Goal: Task Accomplishment & Management: Manage account settings

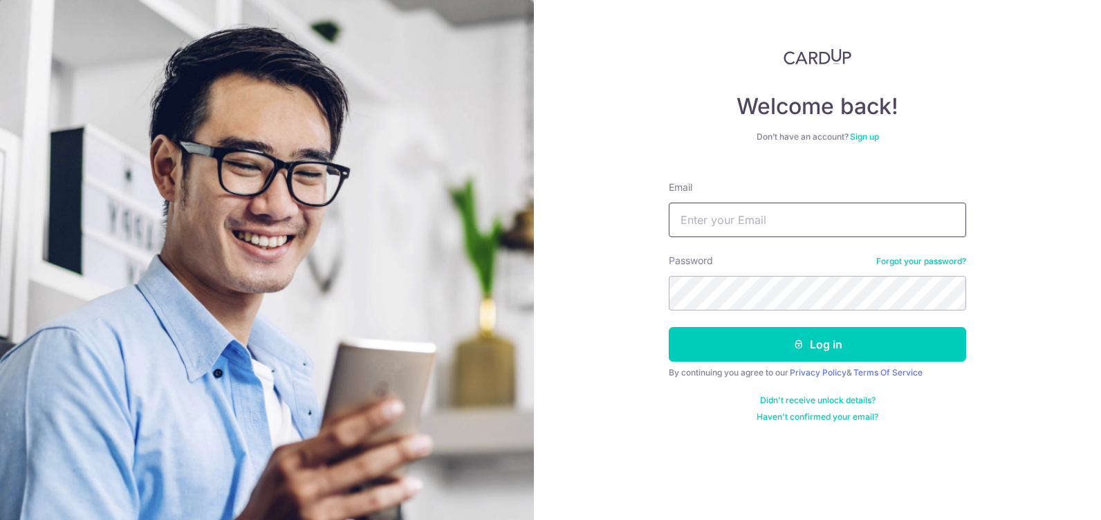
type input "jacksonlcg@gmail.com"
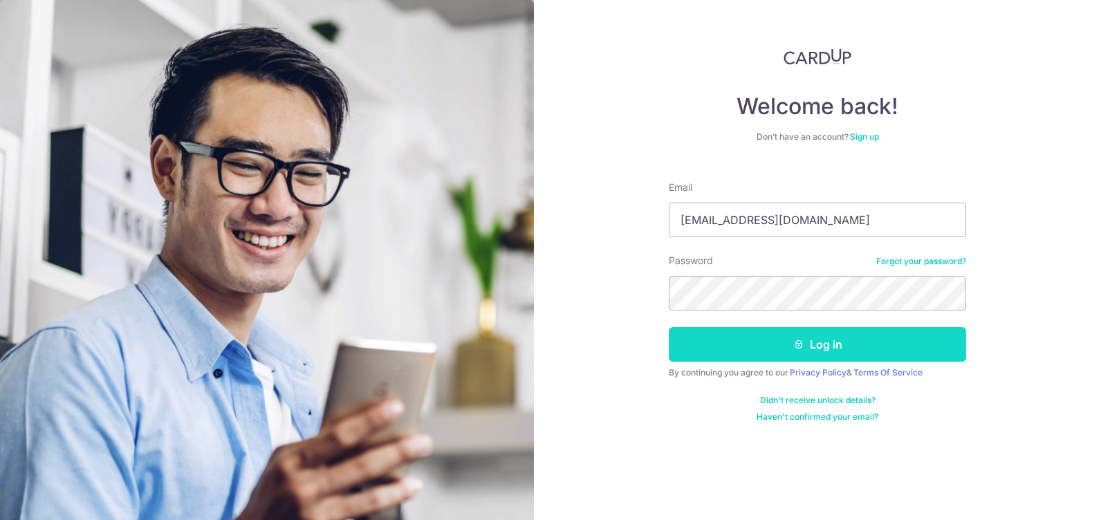
click at [705, 349] on button "Log in" at bounding box center [817, 344] width 297 height 35
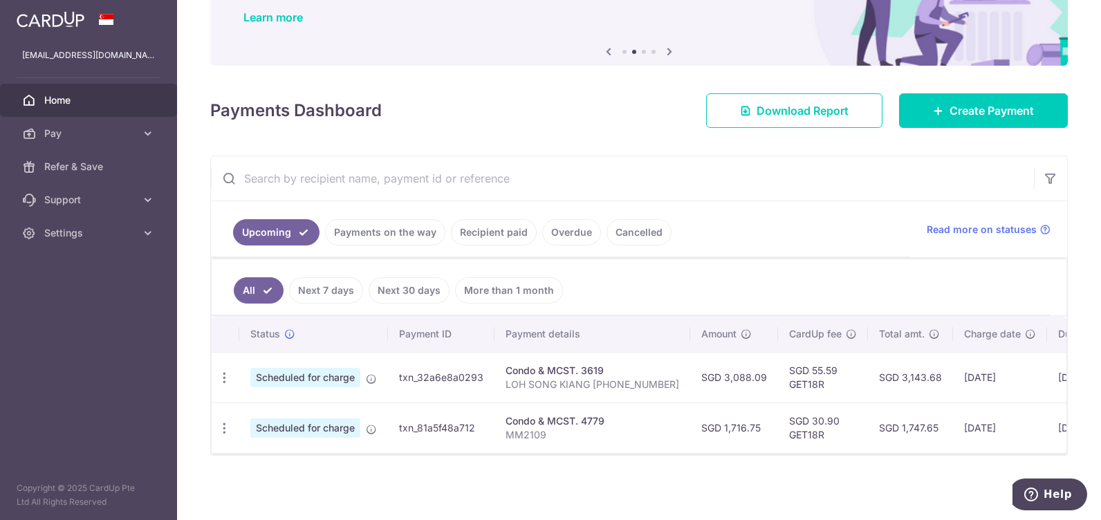
scroll to position [119, 0]
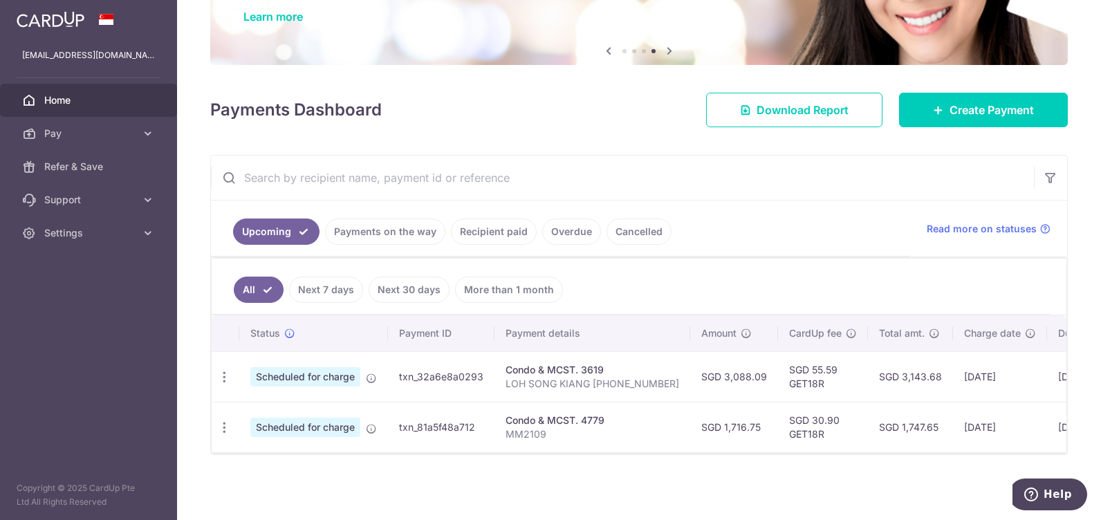
click at [693, 476] on div "× Pause Schedule Pause all future payments in this series Pause just this one p…" at bounding box center [639, 260] width 924 height 520
click at [997, 102] on span "Create Payment" at bounding box center [992, 110] width 84 height 17
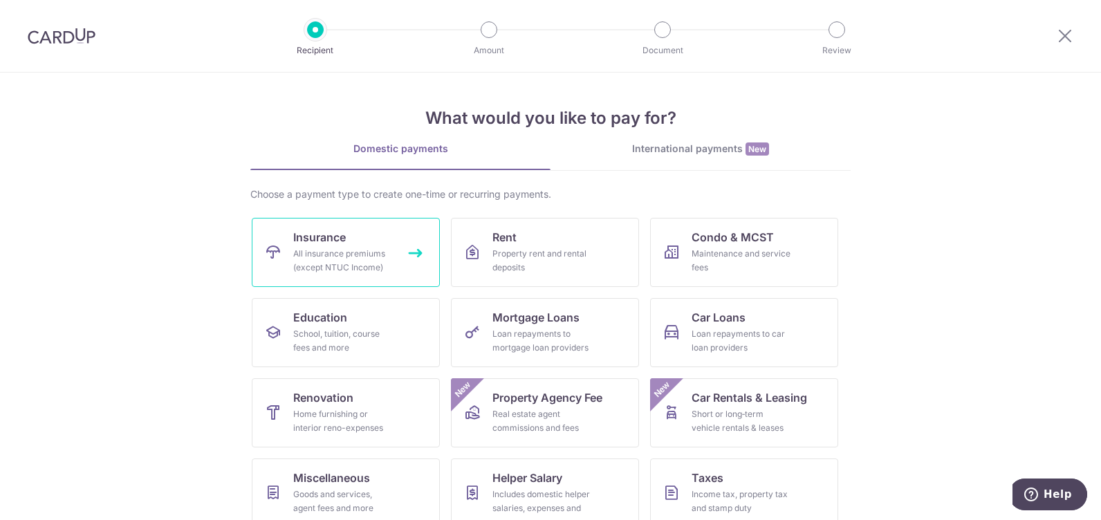
click at [382, 251] on div "All insurance premiums (except NTUC Income)" at bounding box center [343, 261] width 100 height 28
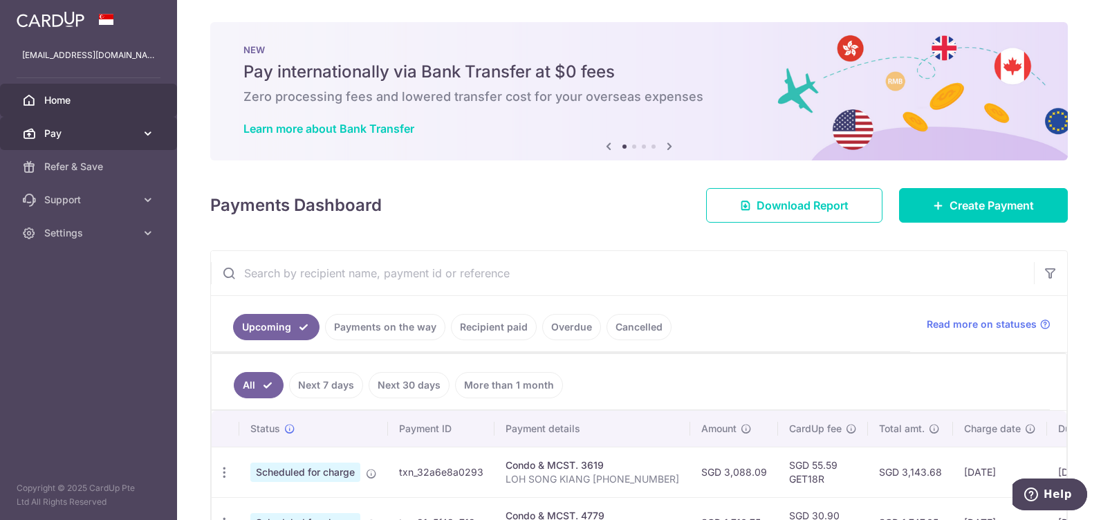
click at [61, 124] on link "Pay" at bounding box center [88, 133] width 177 height 33
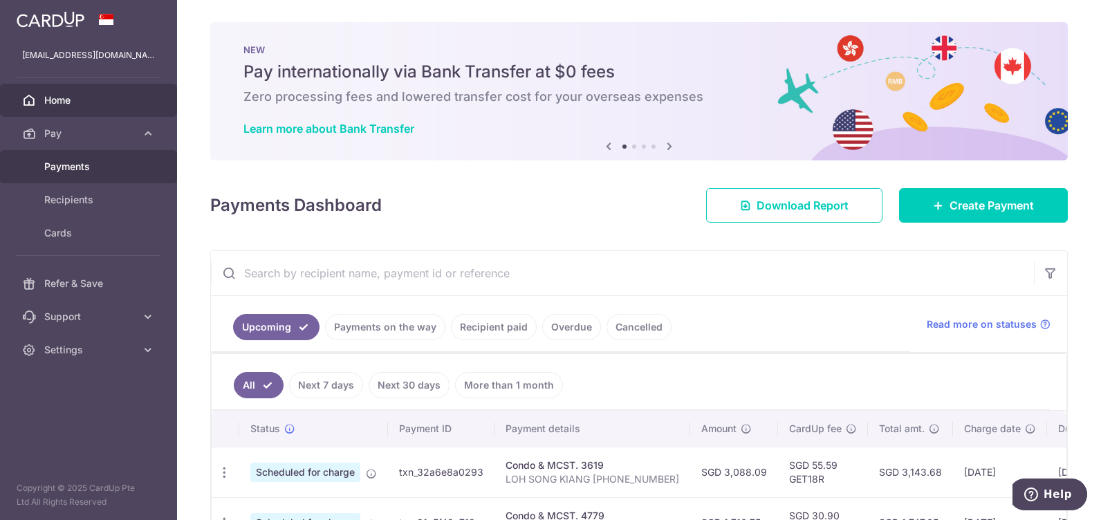
click at [80, 172] on span "Payments" at bounding box center [89, 167] width 91 height 14
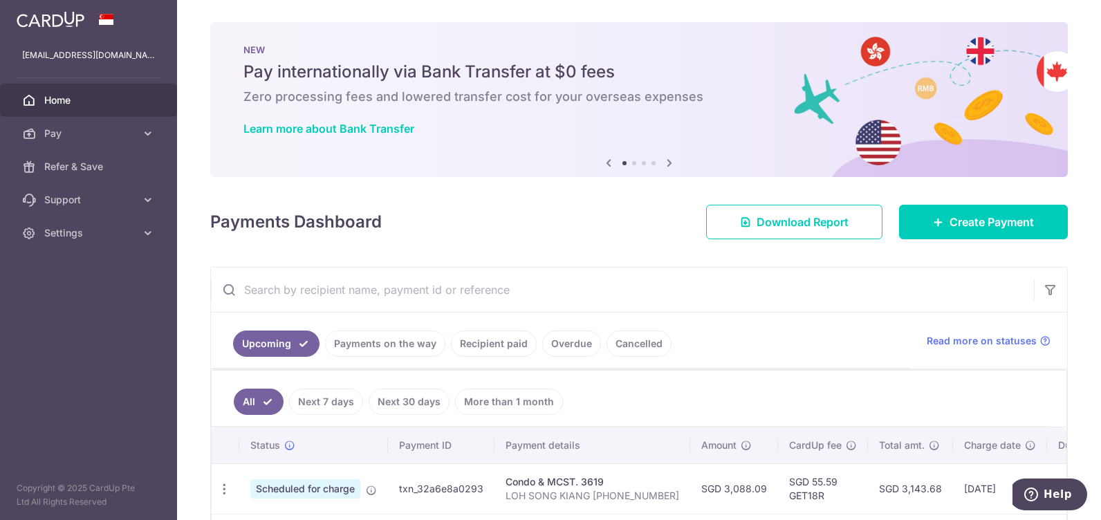
click at [505, 345] on link "Recipient paid" at bounding box center [494, 344] width 86 height 26
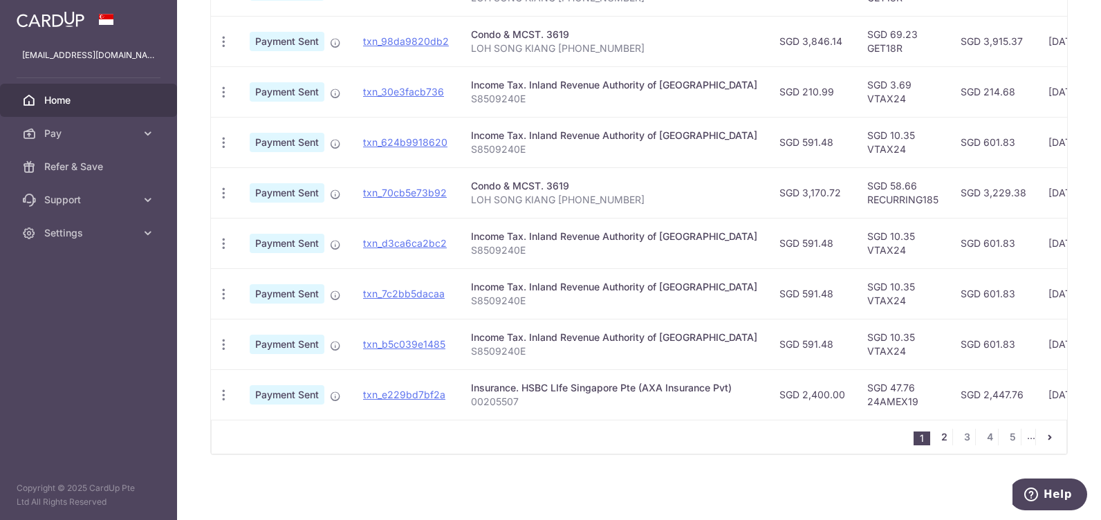
click at [941, 441] on link "2" at bounding box center [944, 437] width 17 height 17
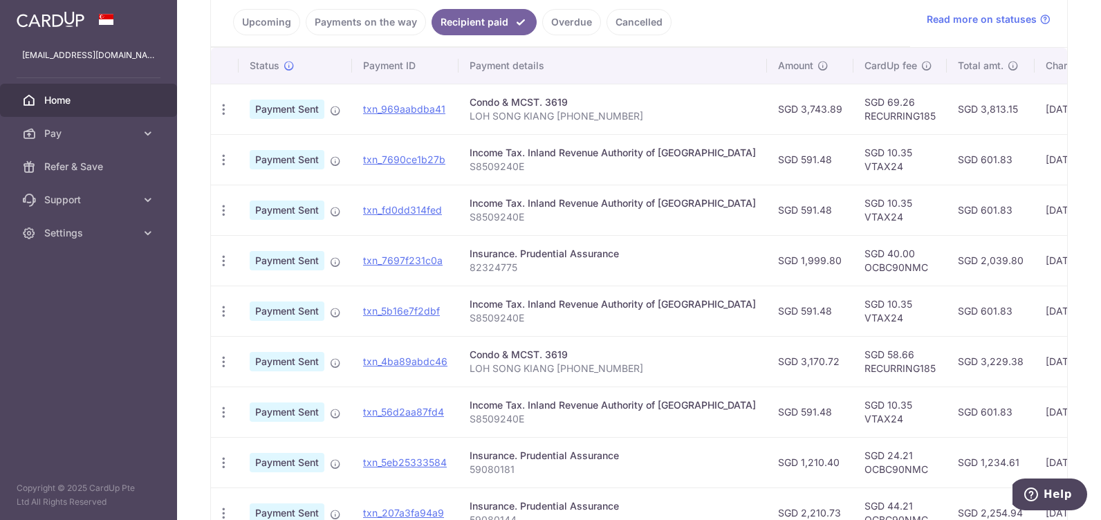
scroll to position [497, 0]
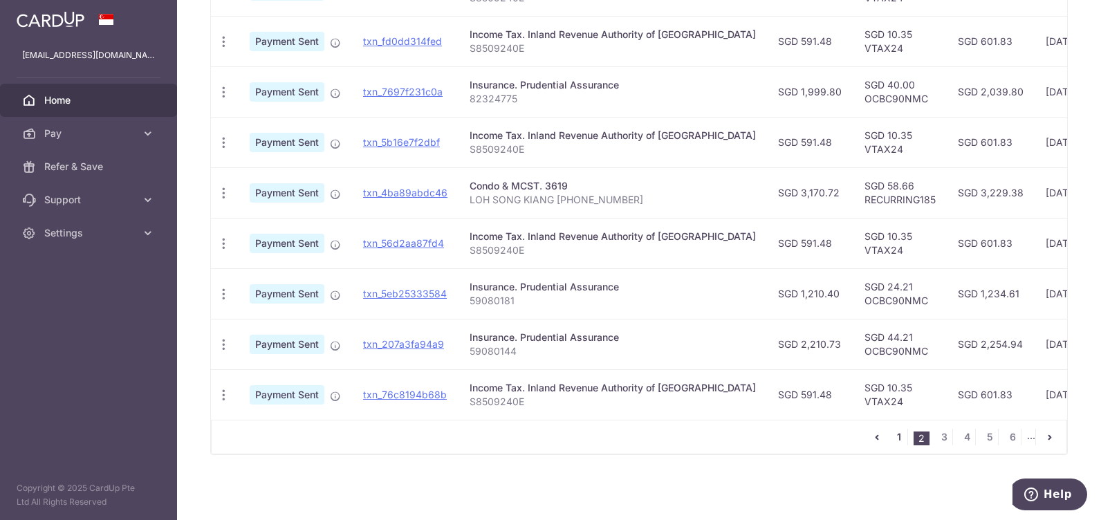
click at [898, 438] on link "1" at bounding box center [899, 437] width 17 height 17
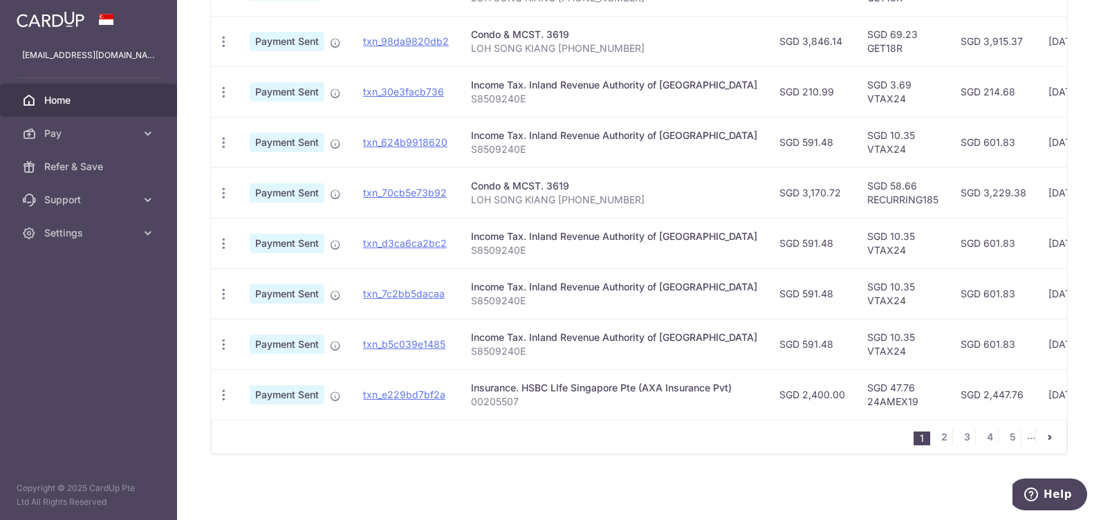
click at [492, 381] on div "Insurance. HSBC LIfe Singapore Pte (AXA Insurance Pvt)" at bounding box center [614, 388] width 286 height 14
click at [432, 391] on link "txn_e229bd7bf2a" at bounding box center [404, 395] width 82 height 12
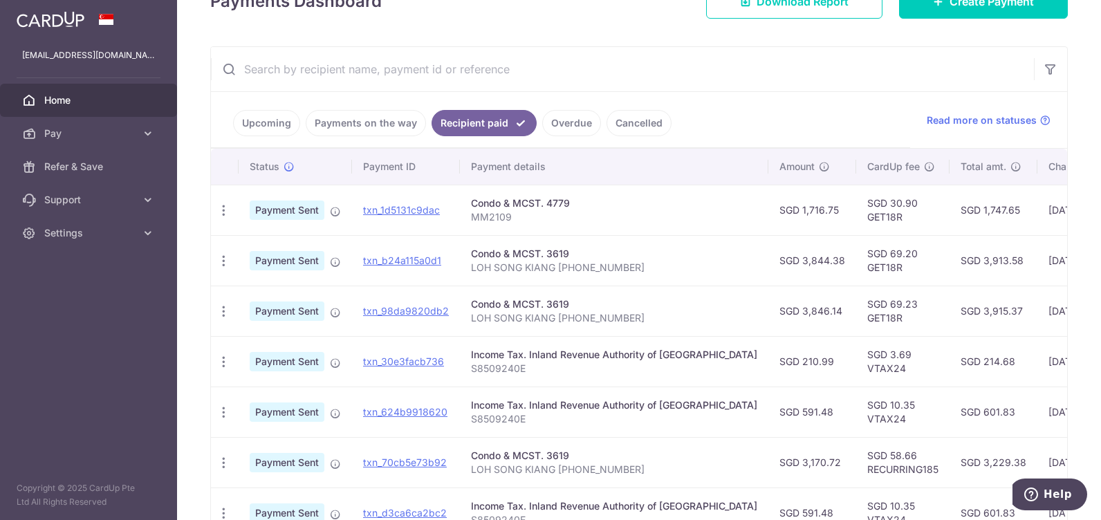
scroll to position [0, 0]
